Goal: Task Accomplishment & Management: Use online tool/utility

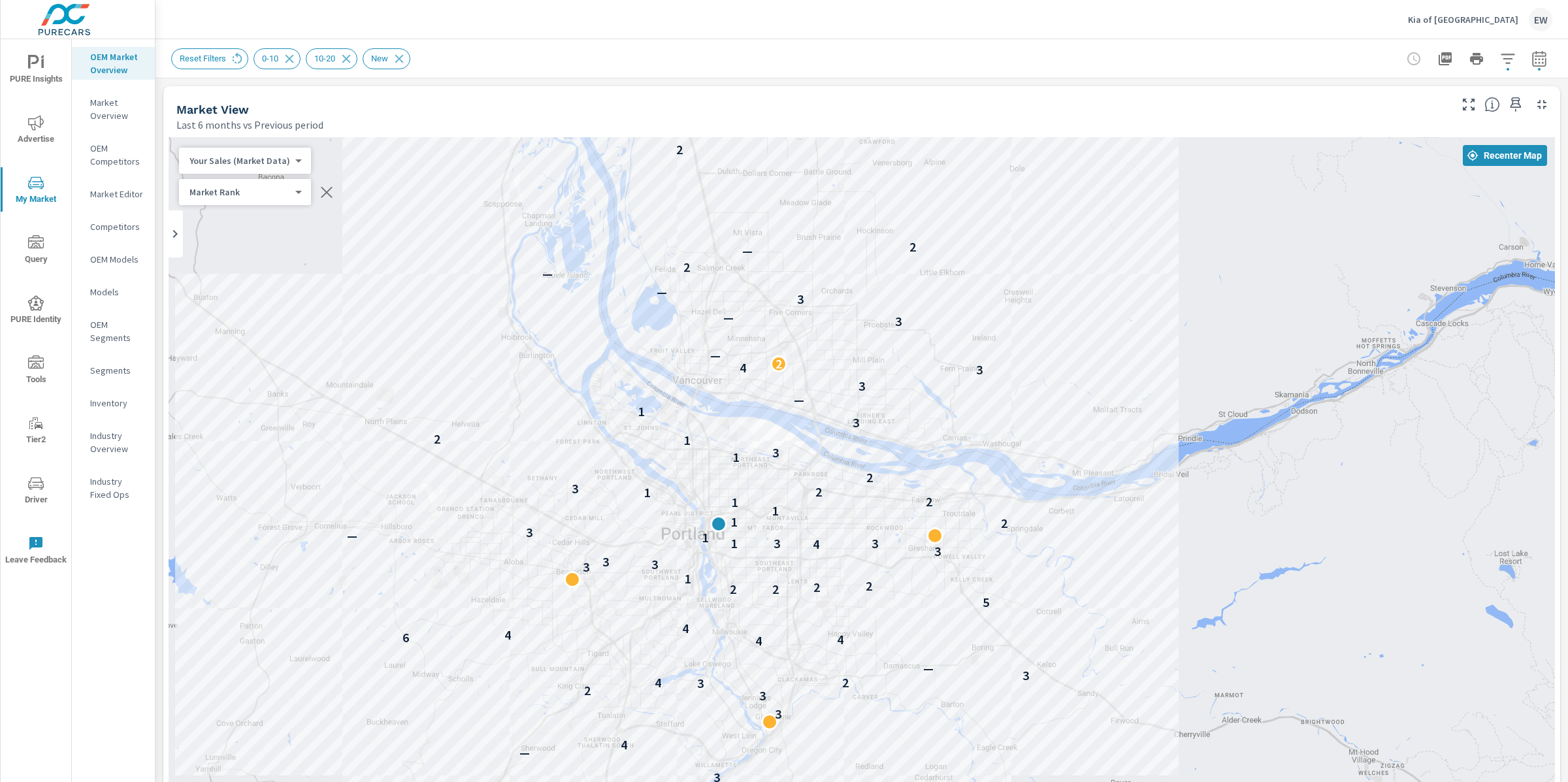
scroll to position [1, 0]
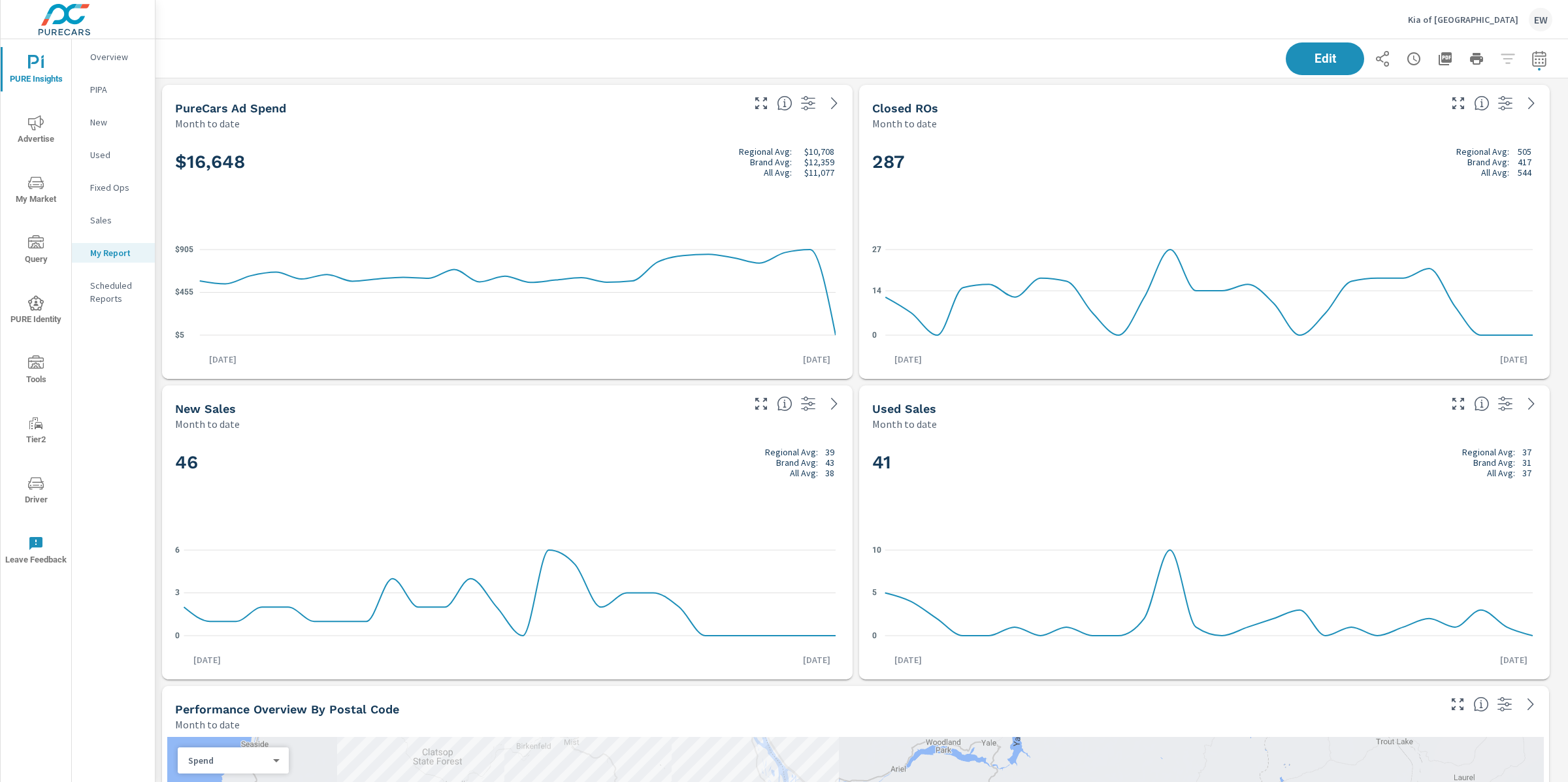
scroll to position [7094, 1426]
click at [1484, 59] on div "Edit" at bounding box center [1418, 59] width 266 height 33
click at [1531, 55] on icon "button" at bounding box center [1539, 59] width 16 height 16
click at [1446, 117] on select "Custom Yesterday Last week Last 7 days Last 14 days Last 30 days Last 45 days L…" at bounding box center [1421, 115] width 130 height 26
click at [1357, 102] on select "Custom Yesterday Last week Last 7 days Last 14 days Last 30 days Last 45 days L…" at bounding box center [1421, 115] width 130 height 26
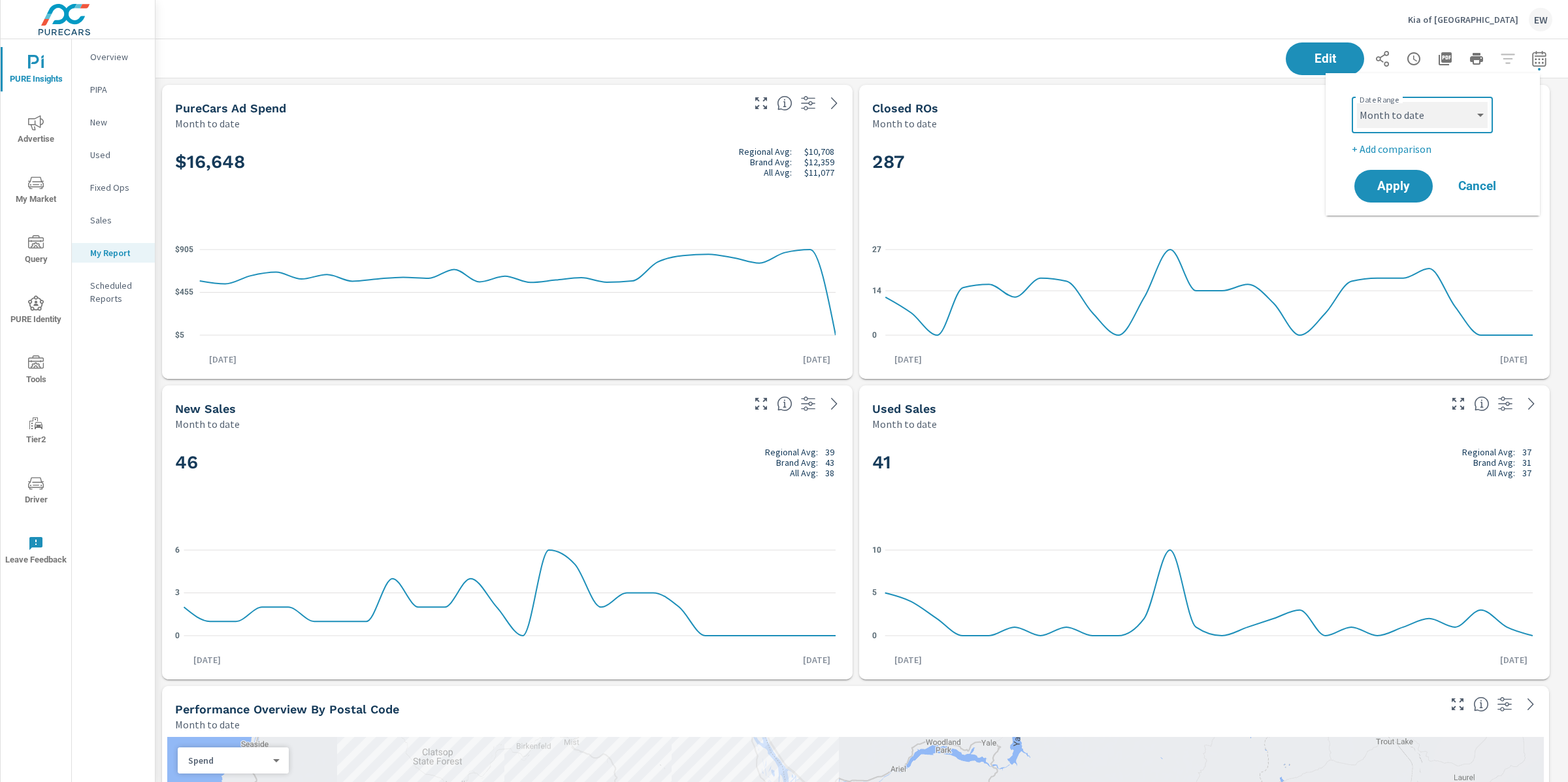
select select "Last month"
click at [1392, 192] on span "Apply" at bounding box center [1393, 186] width 53 height 12
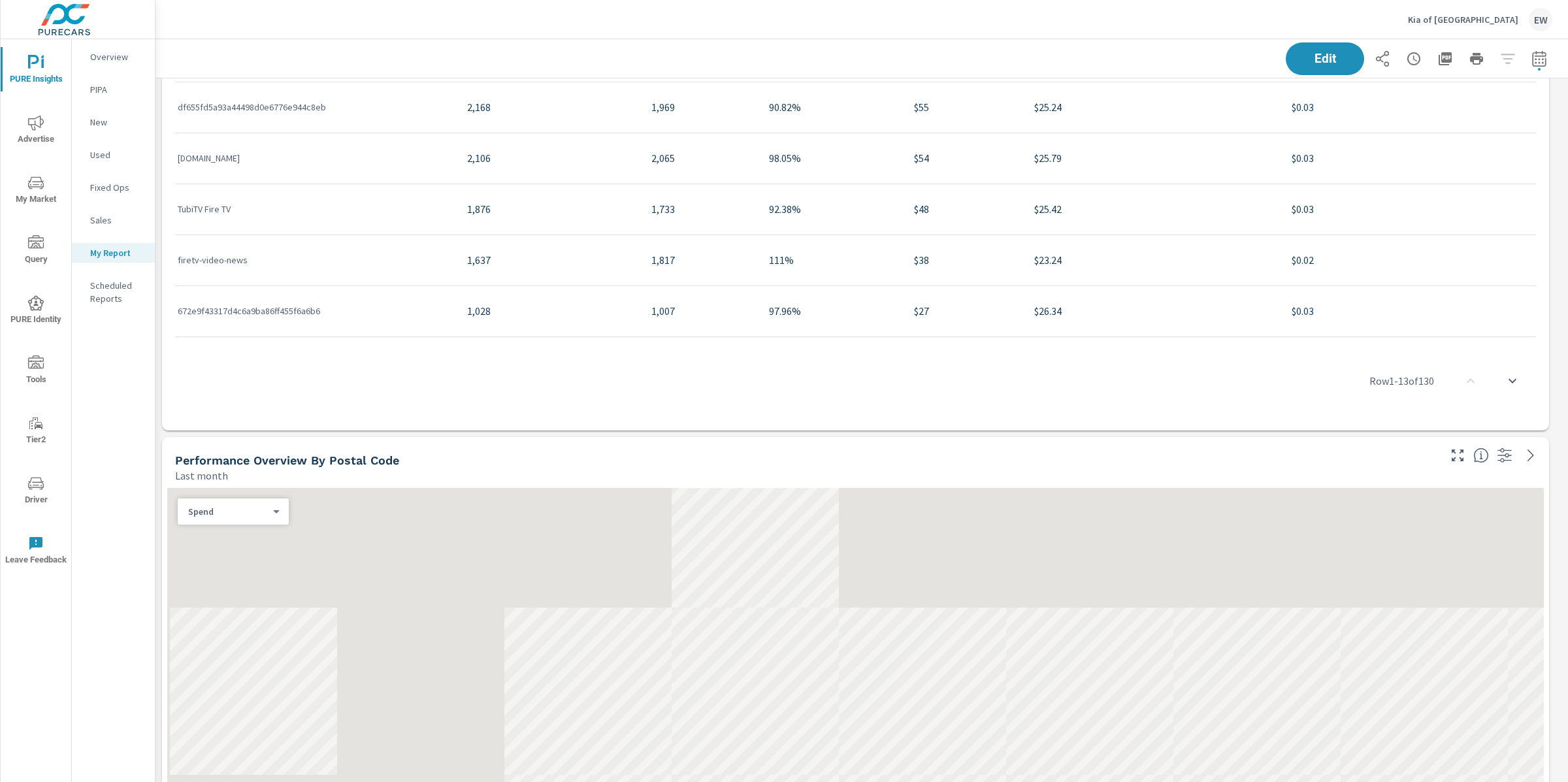
scroll to position [2728, 0]
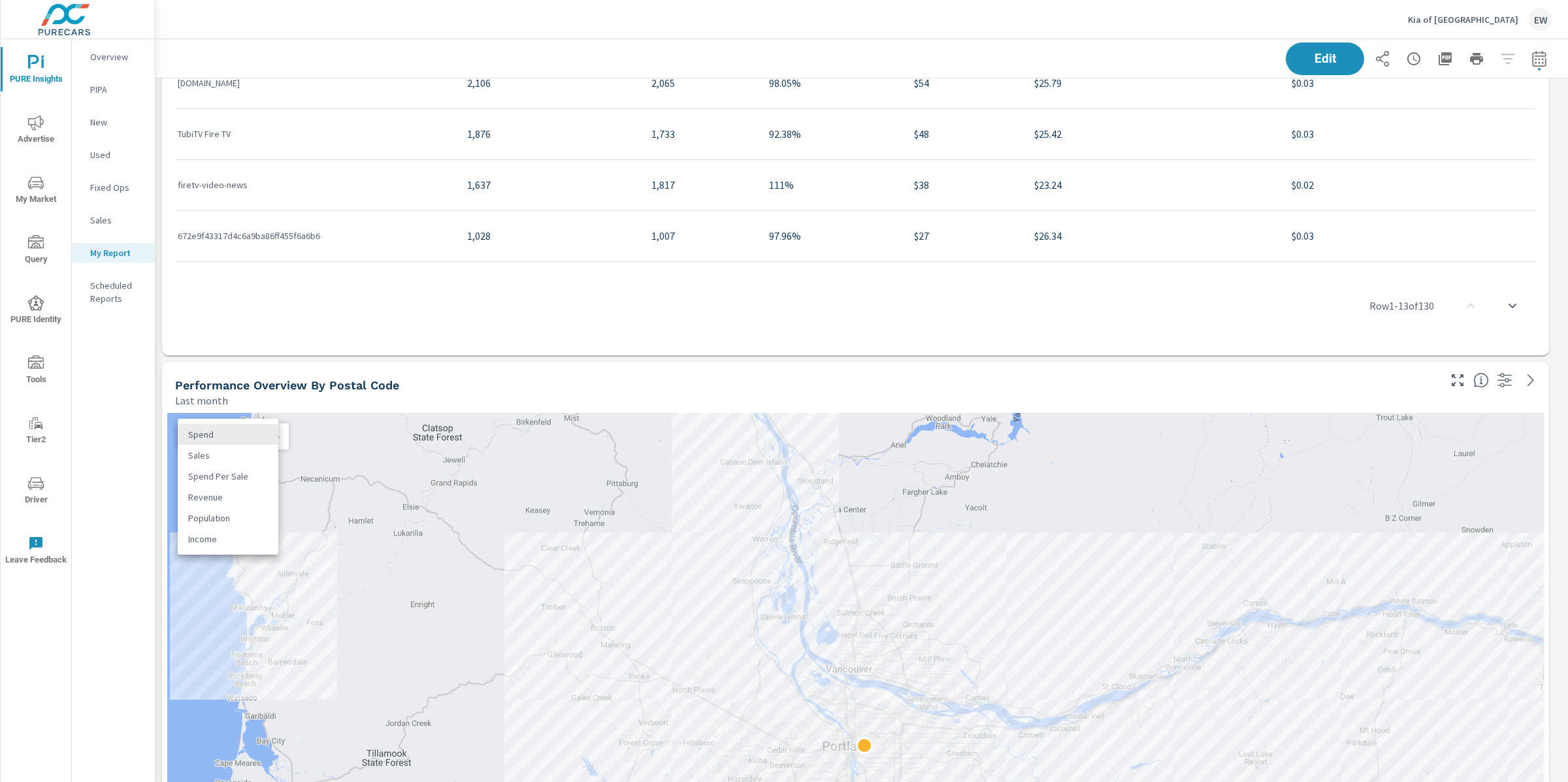
click at [261, 438] on body "PURE Insights Advertise My Market Query PURE Identity Tools Tier2 Driver Leave …" at bounding box center [784, 391] width 1568 height 782
click at [227, 460] on li "Sales" at bounding box center [228, 455] width 100 height 21
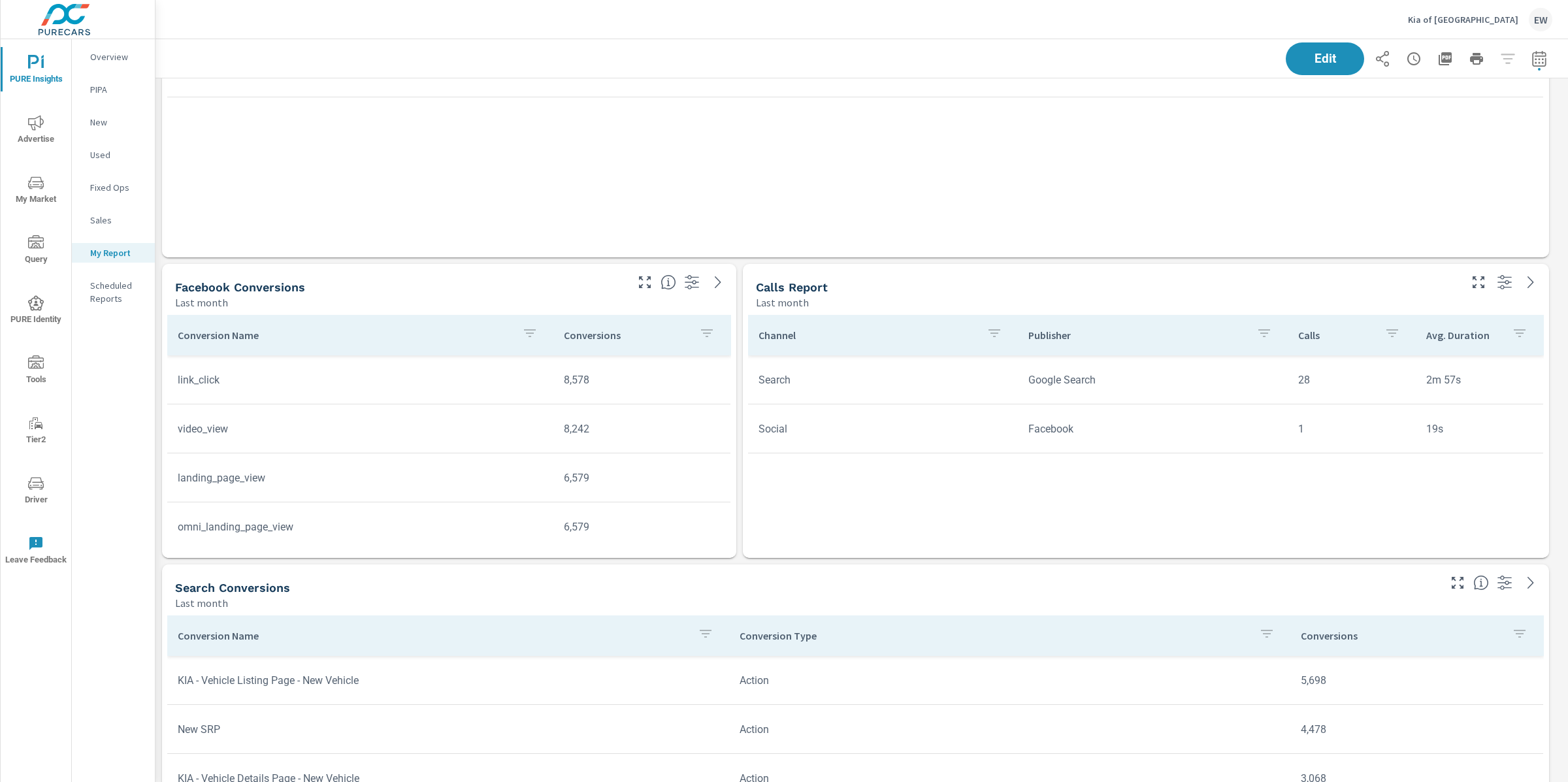
scroll to position [6005, 0]
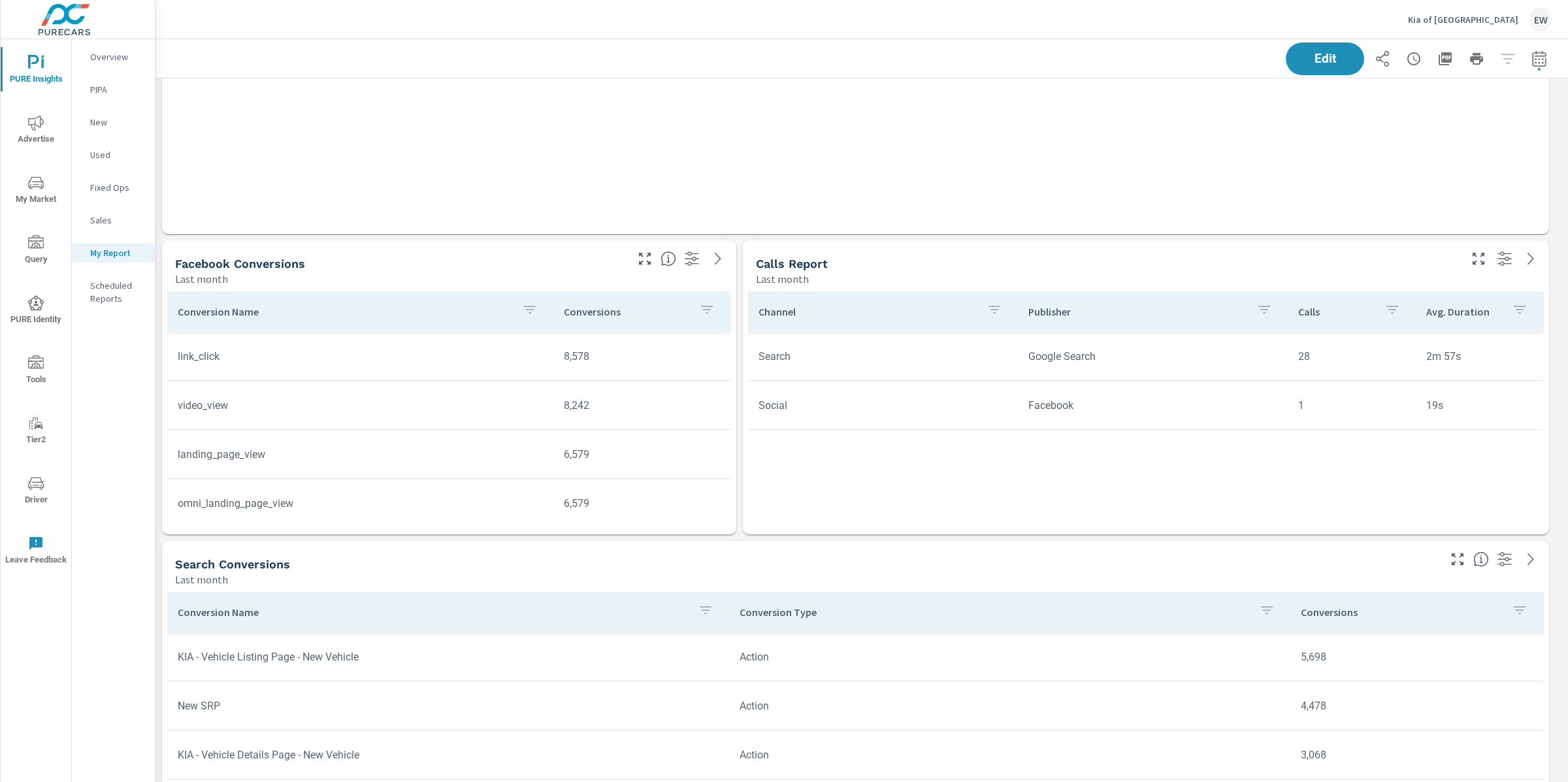
click at [524, 311] on icon "button" at bounding box center [530, 309] width 12 height 8
click at [459, 413] on input "Search" at bounding box center [507, 404] width 150 height 26
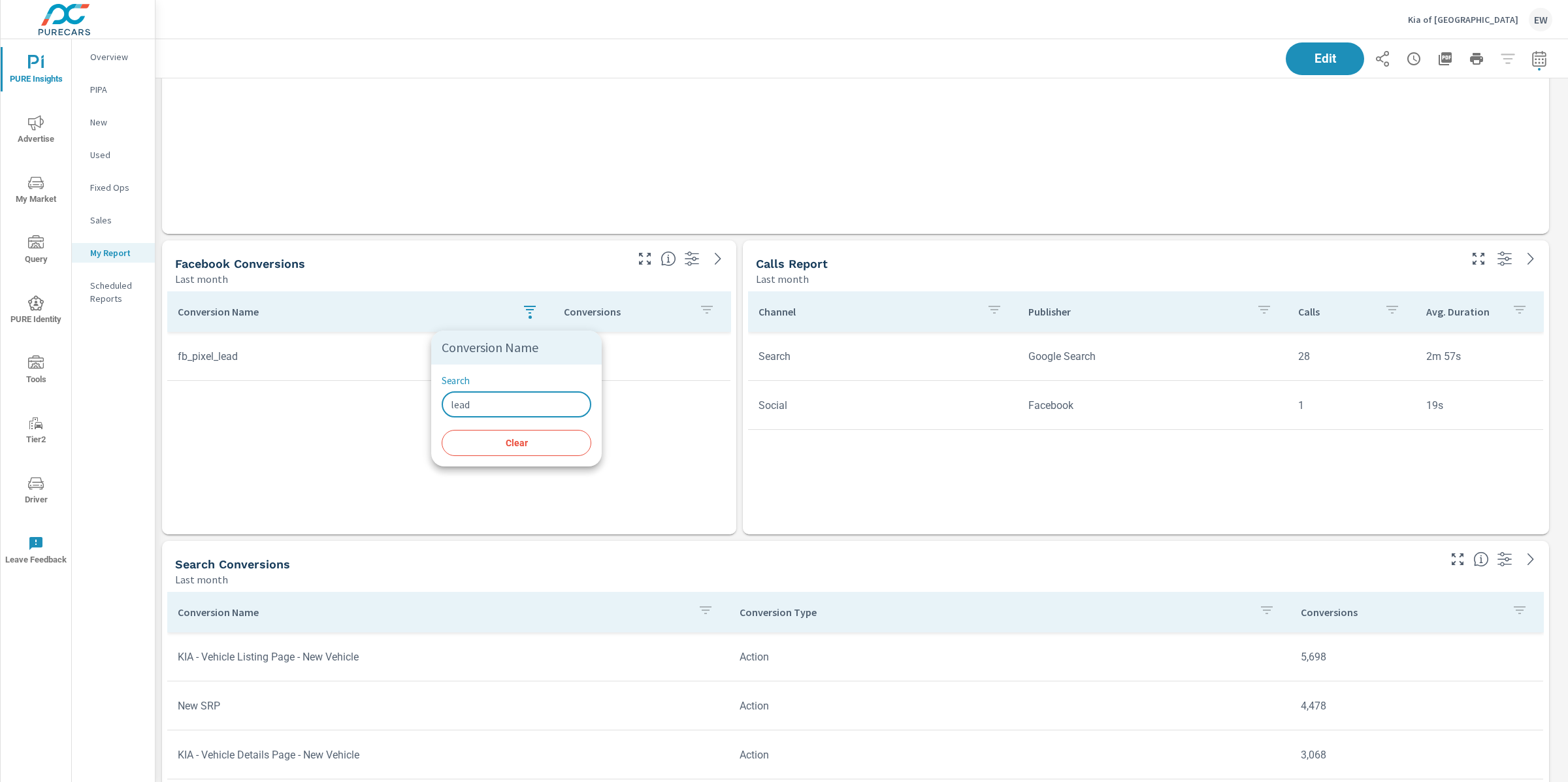
type input "lead"
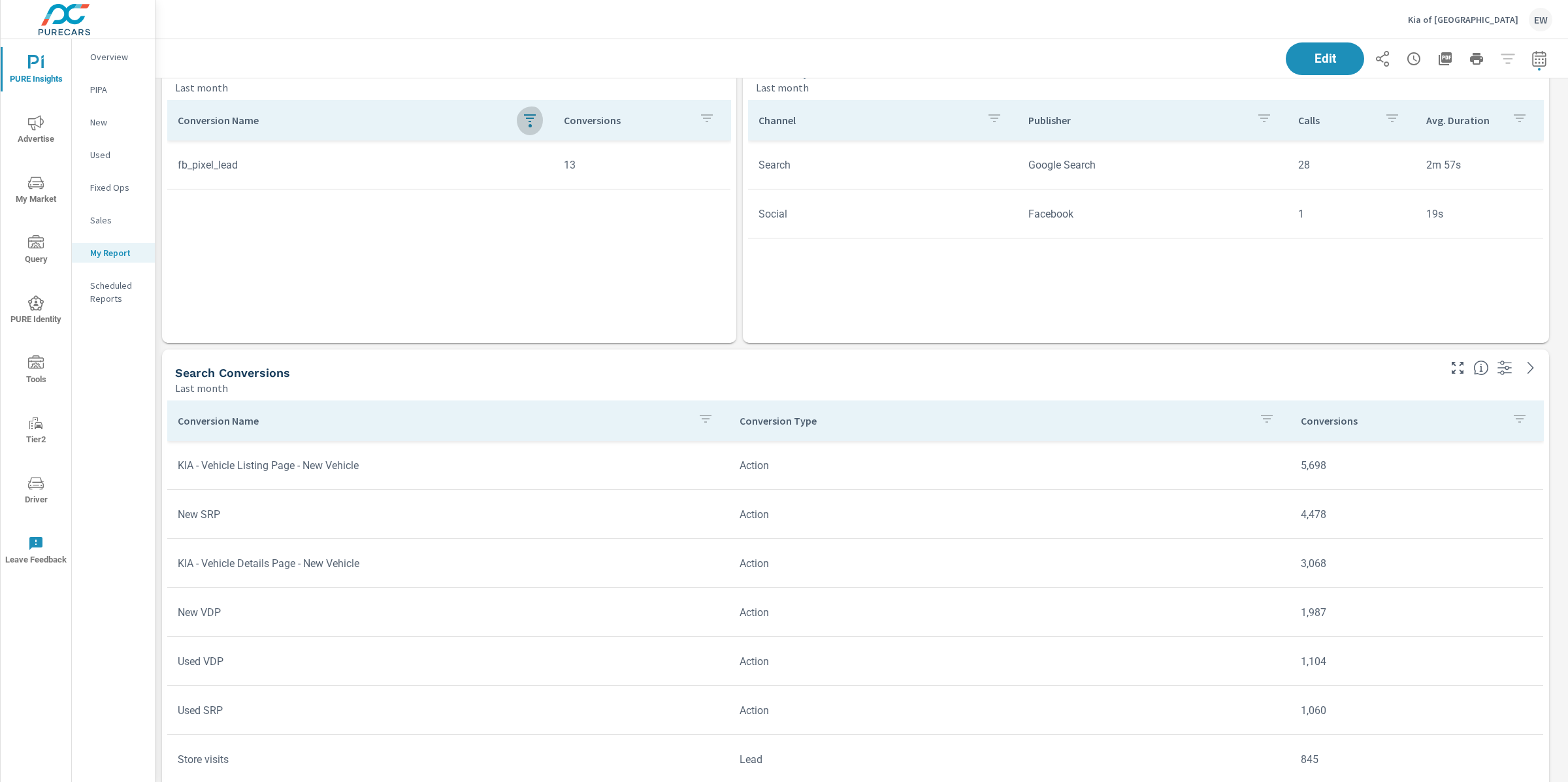
scroll to position [6282, 0]
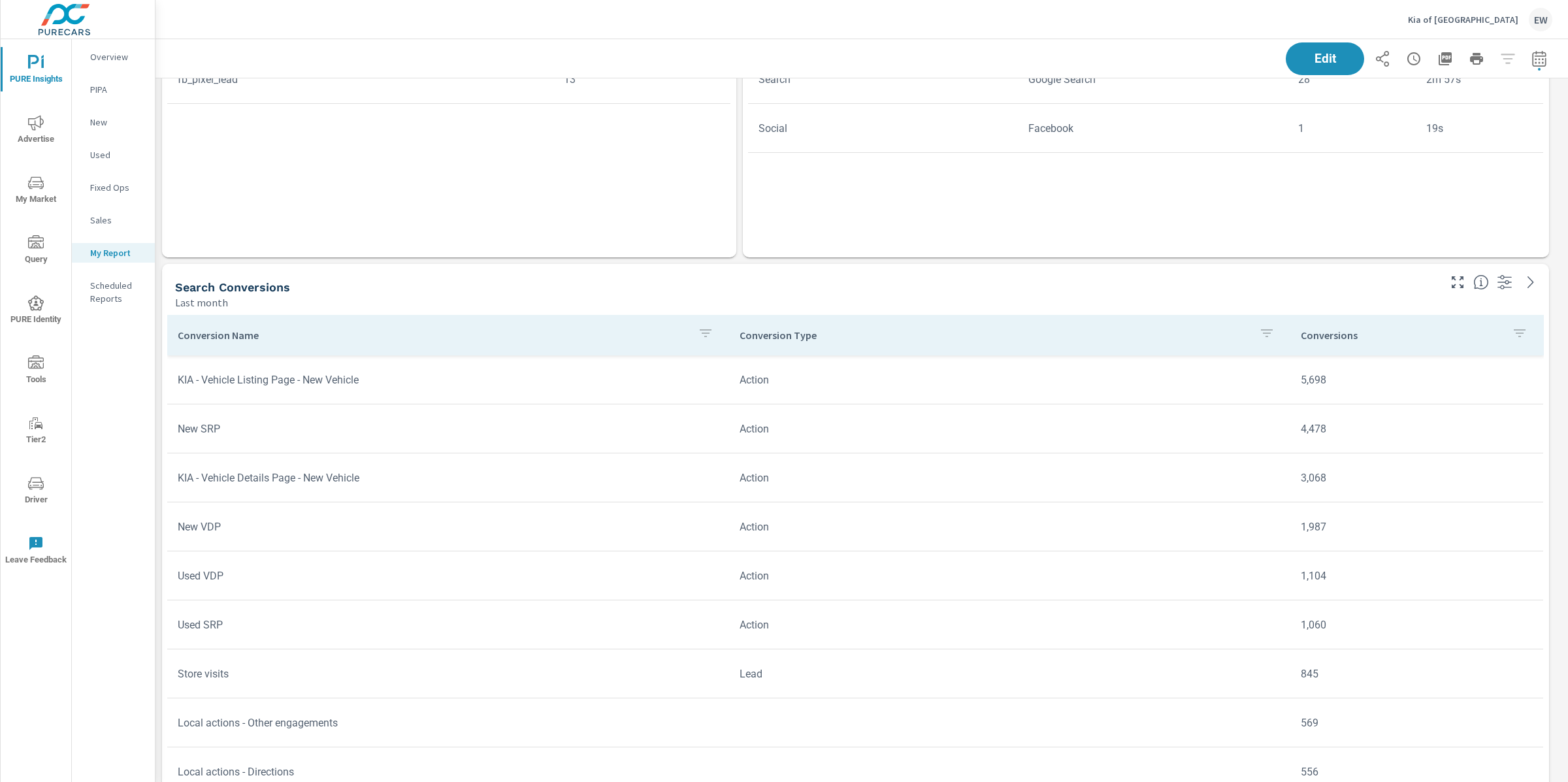
click at [1260, 335] on icon "button" at bounding box center [1266, 333] width 12 height 8
click at [1197, 437] on input "Search" at bounding box center [1243, 427] width 150 height 26
type input "lead"
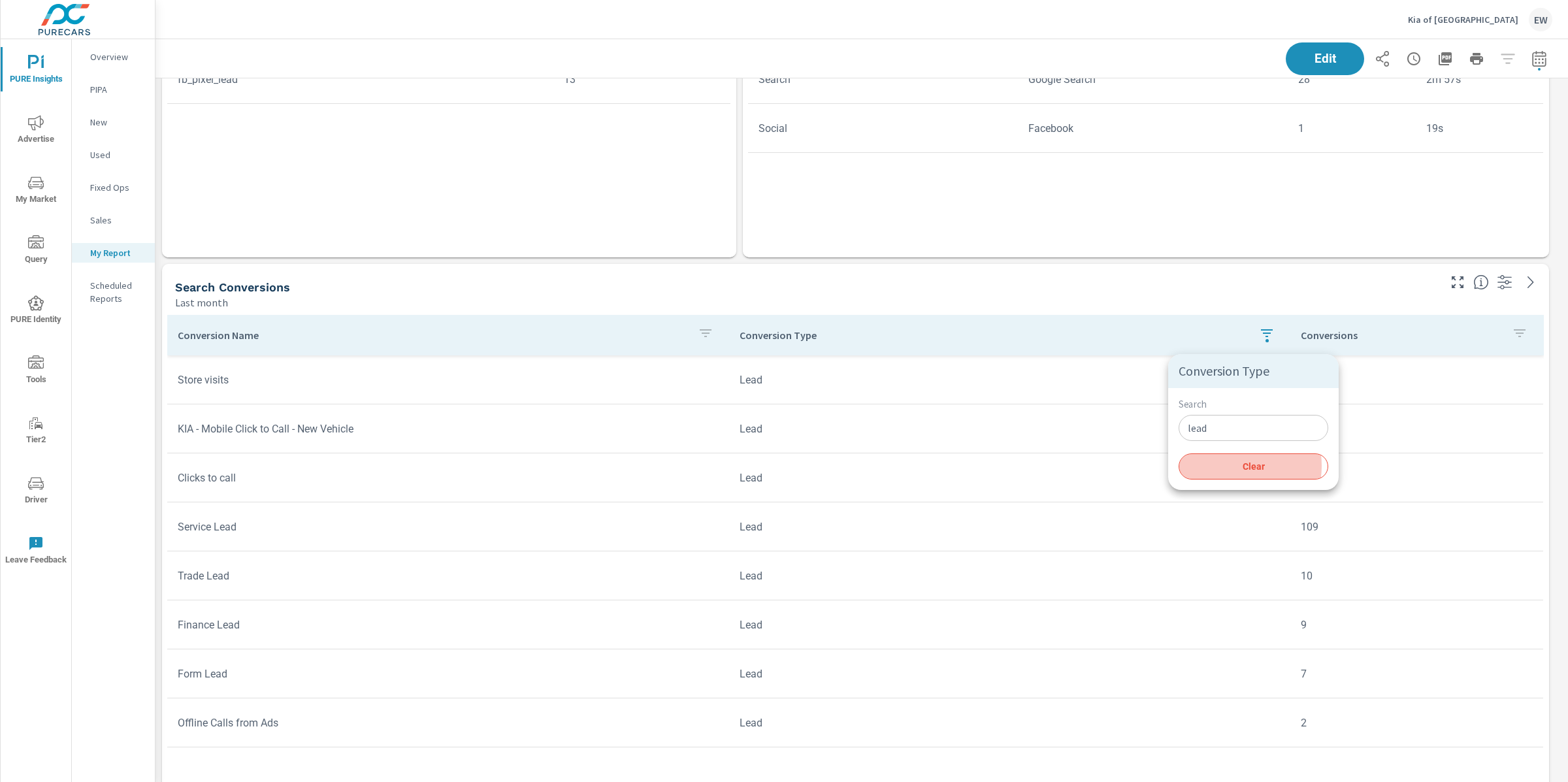
click at [1230, 472] on span "Clear" at bounding box center [1253, 466] width 134 height 12
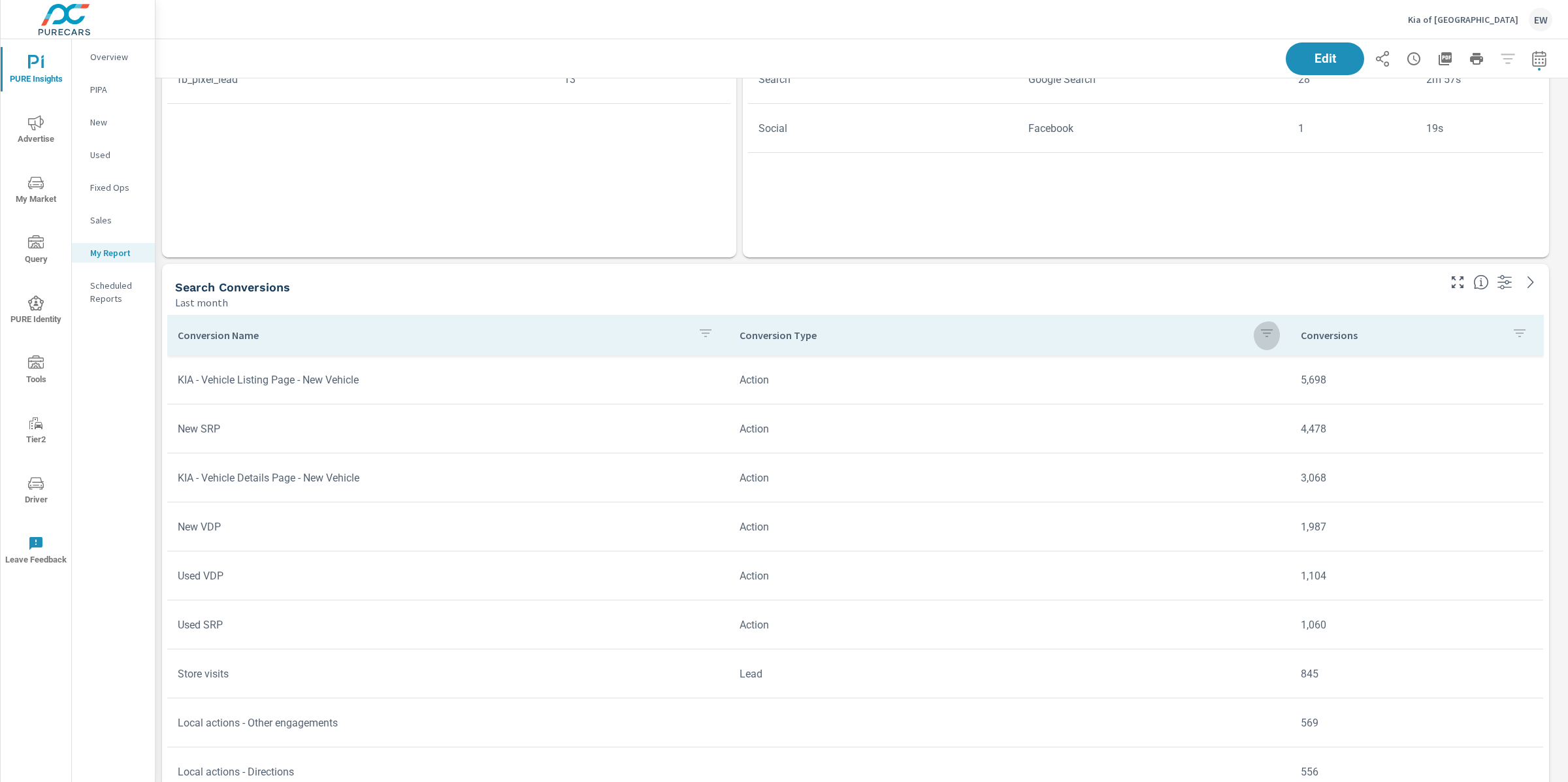
click at [1259, 328] on icon "button" at bounding box center [1267, 333] width 16 height 16
click at [1235, 432] on input "Search" at bounding box center [1243, 427] width 150 height 26
type input "lead"
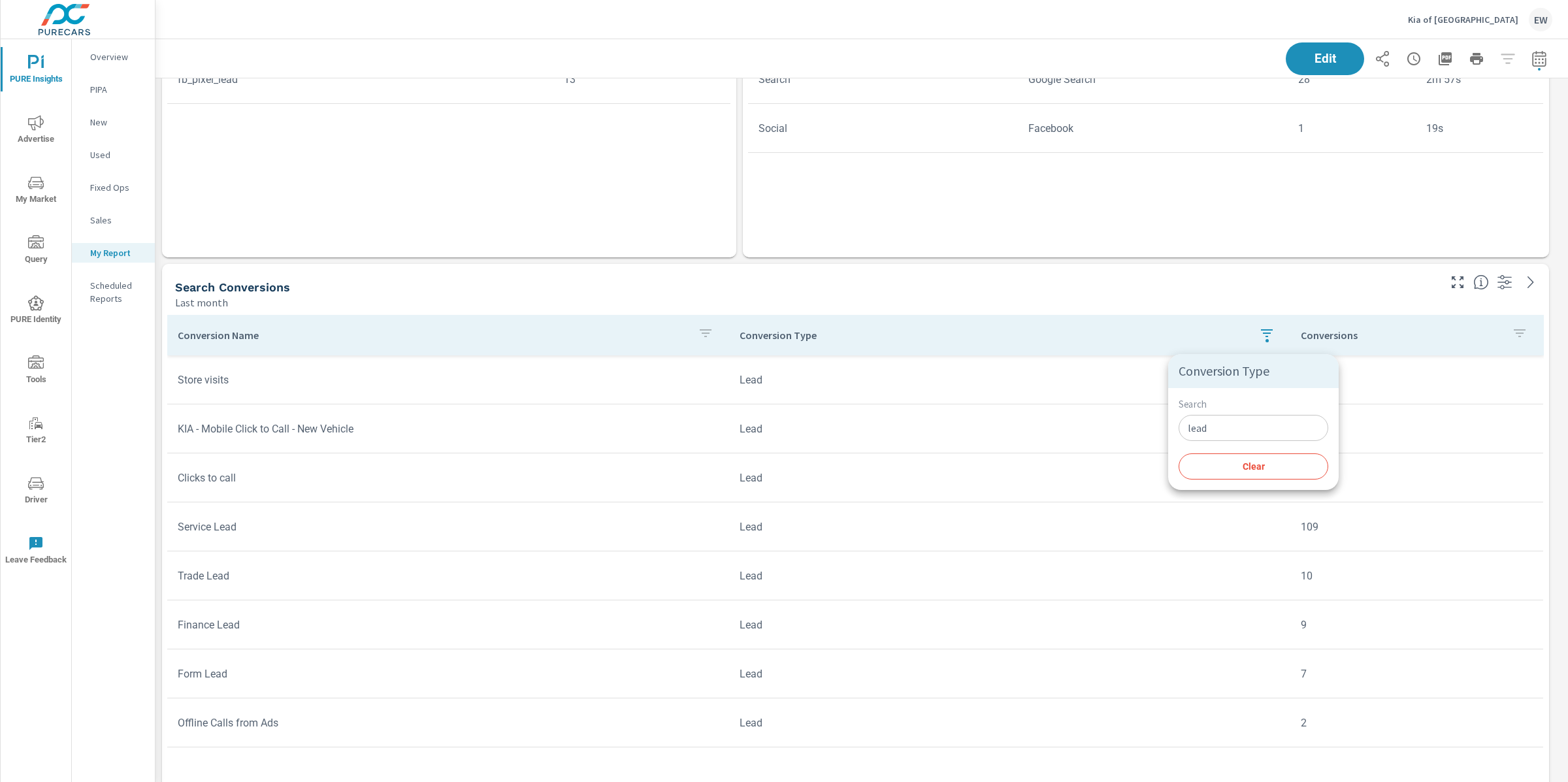
click at [953, 323] on div at bounding box center [784, 391] width 1568 height 782
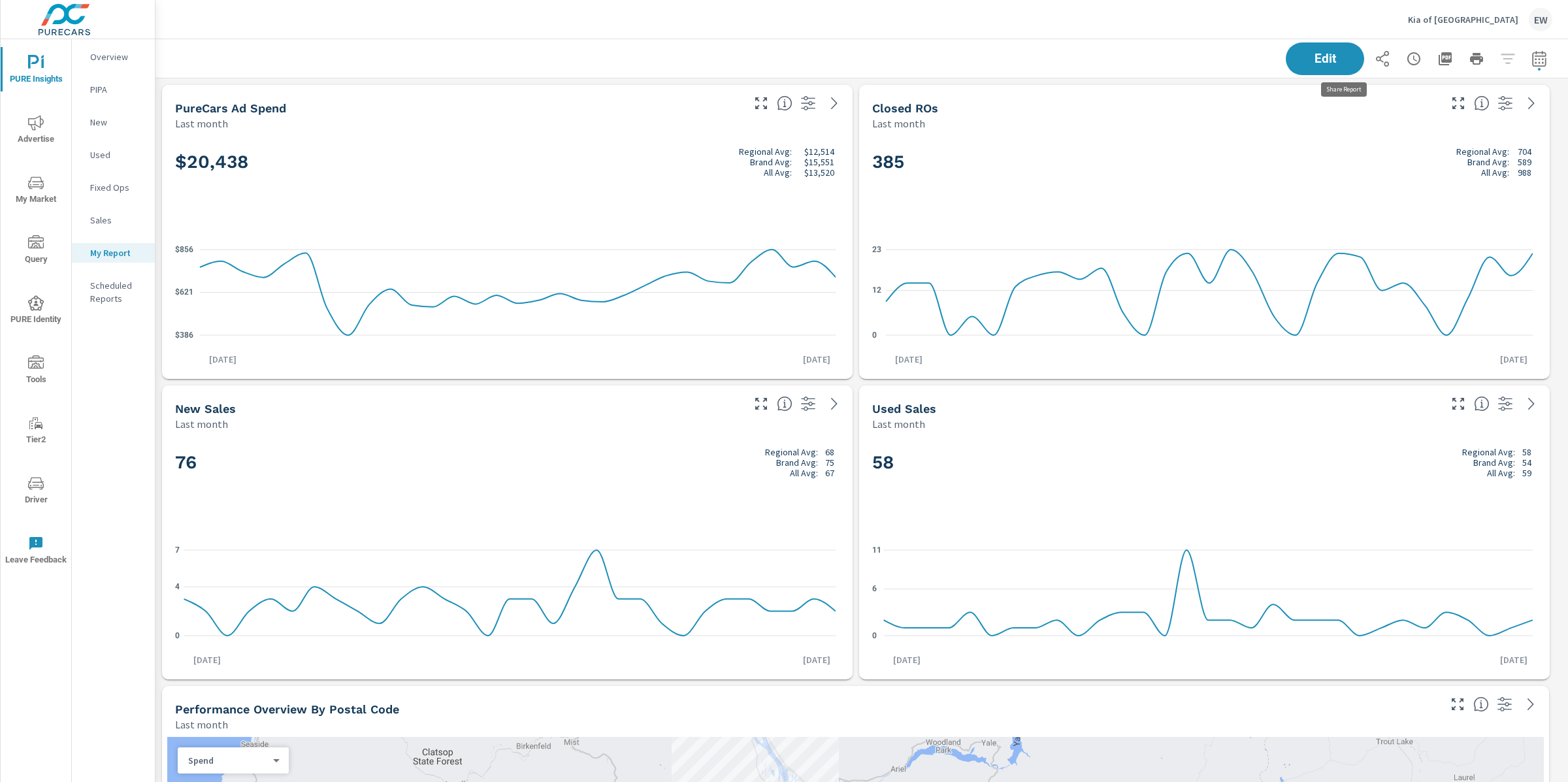
scroll to position [7094, 1426]
click at [1376, 61] on icon "button" at bounding box center [1382, 59] width 13 height 16
click at [1374, 55] on icon "button" at bounding box center [1382, 59] width 16 height 16
click at [1374, 56] on icon "button" at bounding box center [1382, 59] width 16 height 16
